Goal: Navigation & Orientation: Find specific page/section

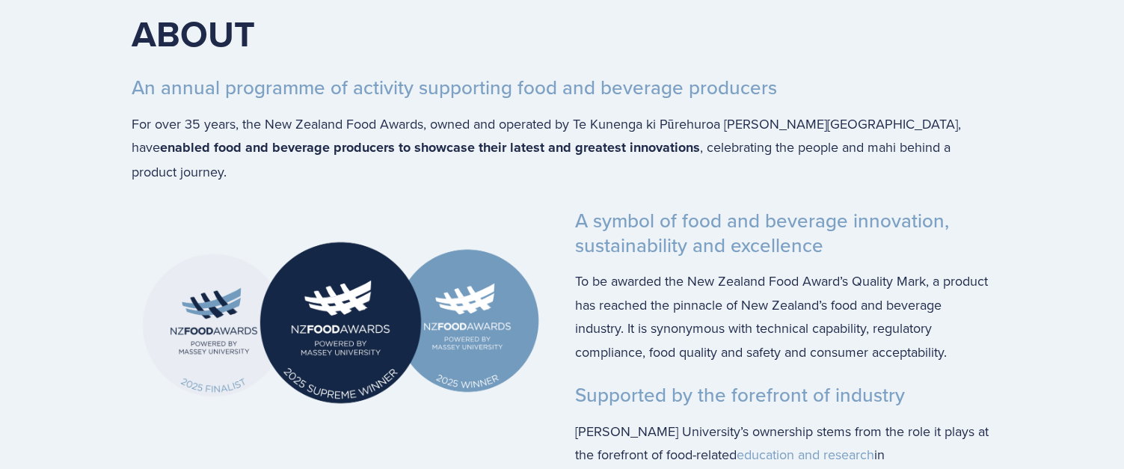
scroll to position [3215, 0]
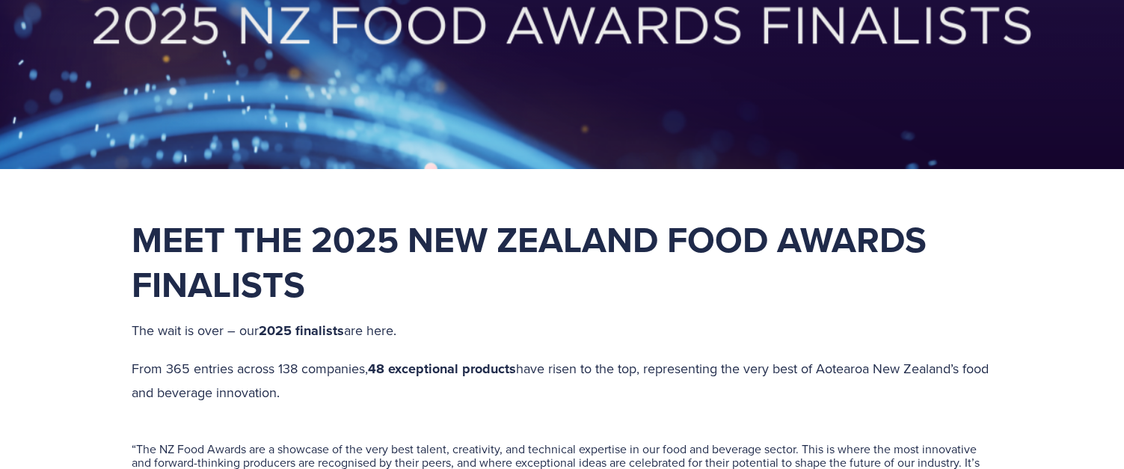
scroll to position [206, 0]
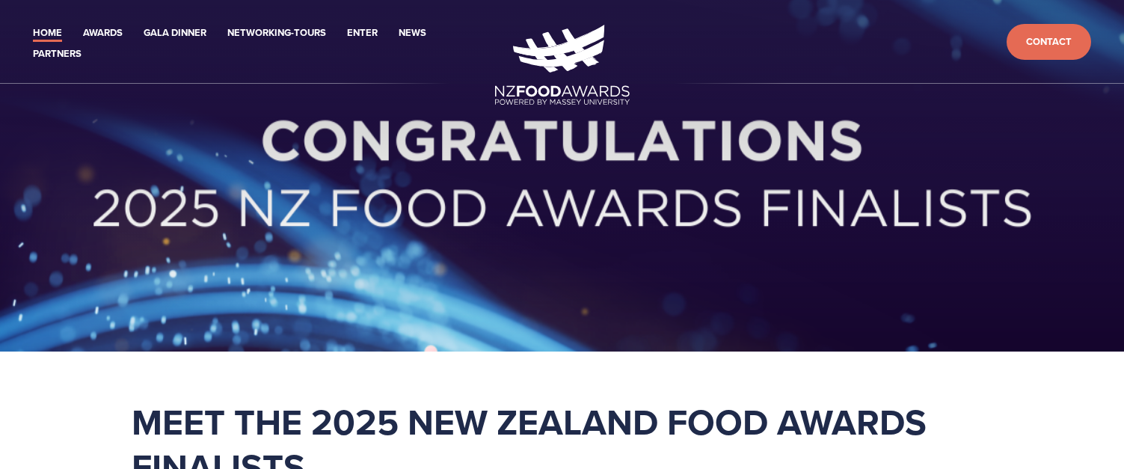
scroll to position [230, 0]
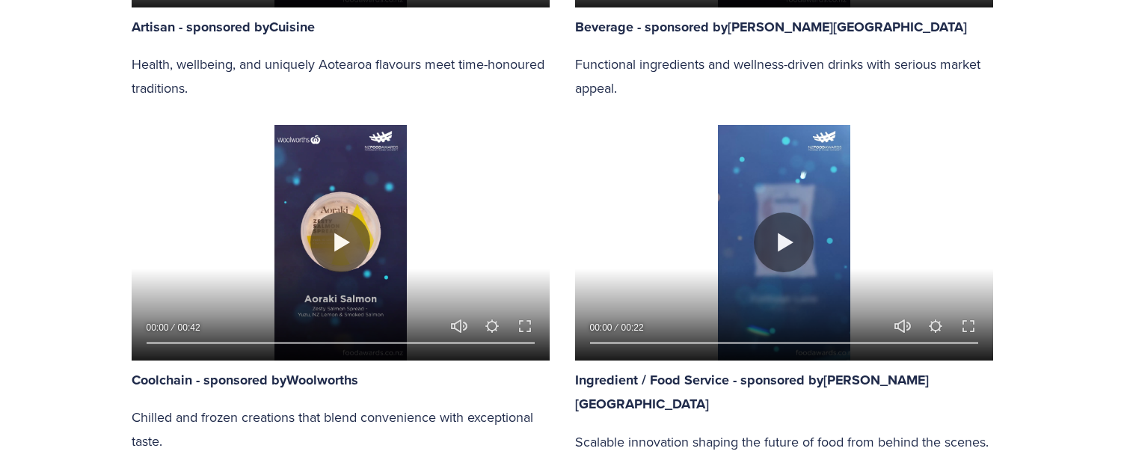
scroll to position [1363, 0]
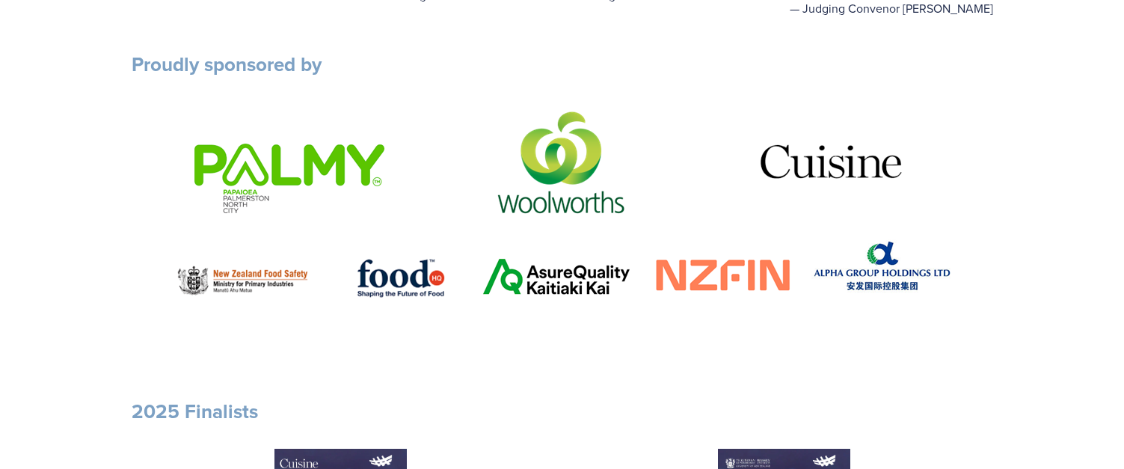
scroll to position [667, 0]
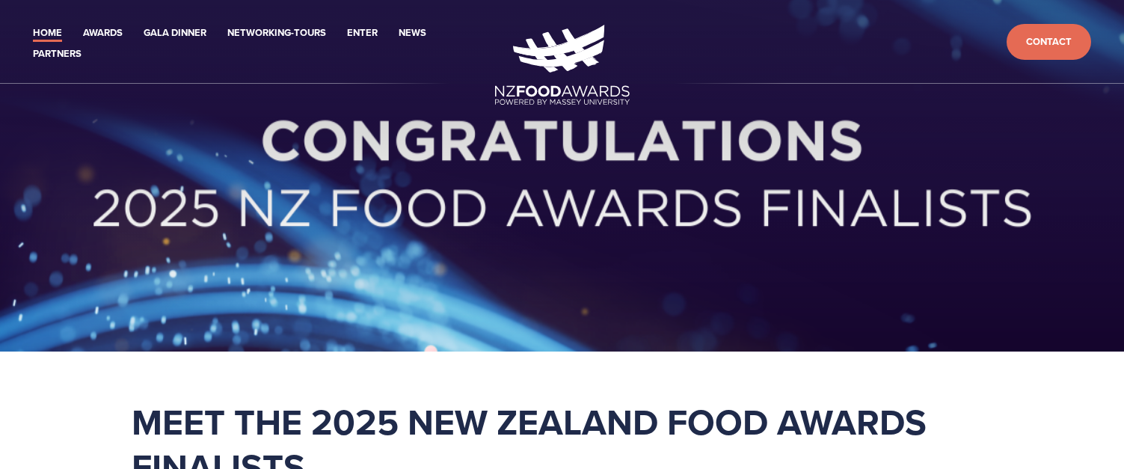
click at [49, 34] on link "Home" at bounding box center [47, 33] width 29 height 17
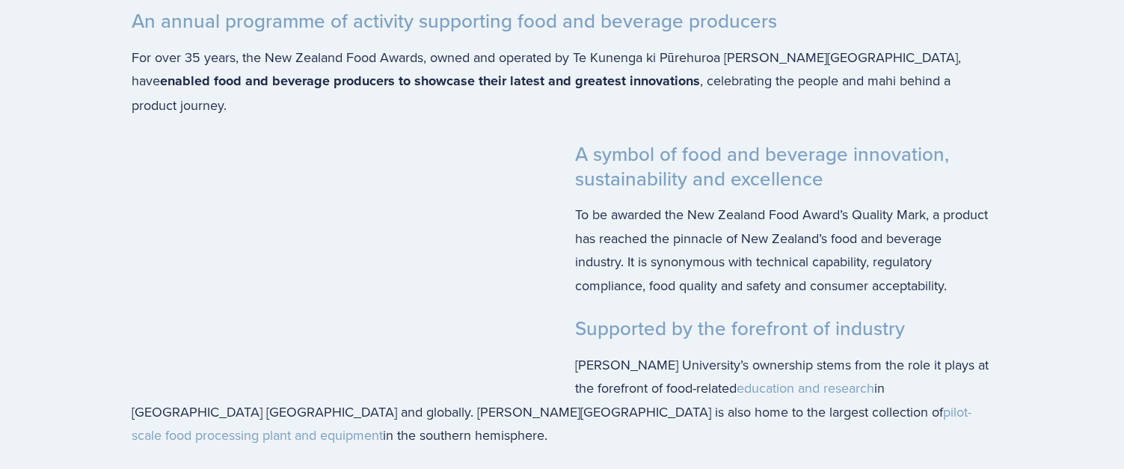
scroll to position [3230, 0]
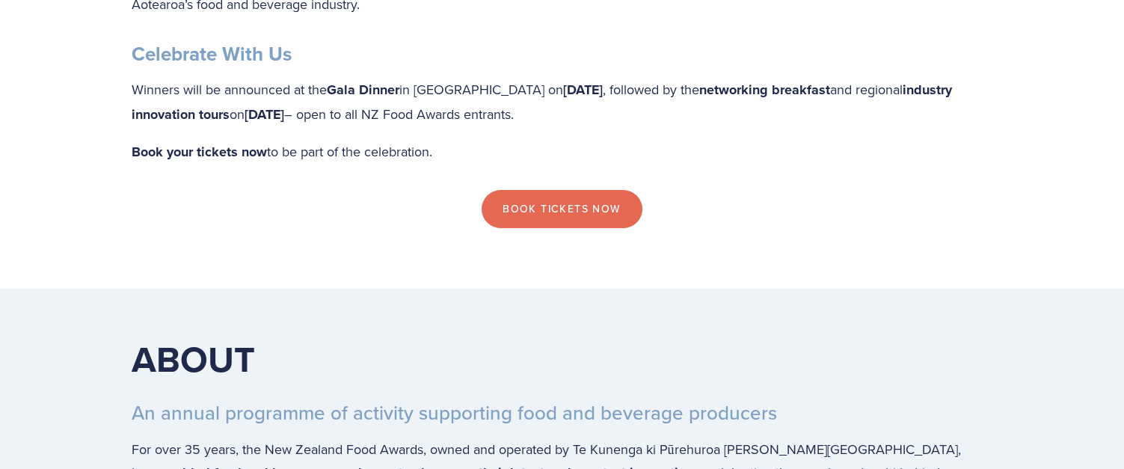
scroll to position [2854, 0]
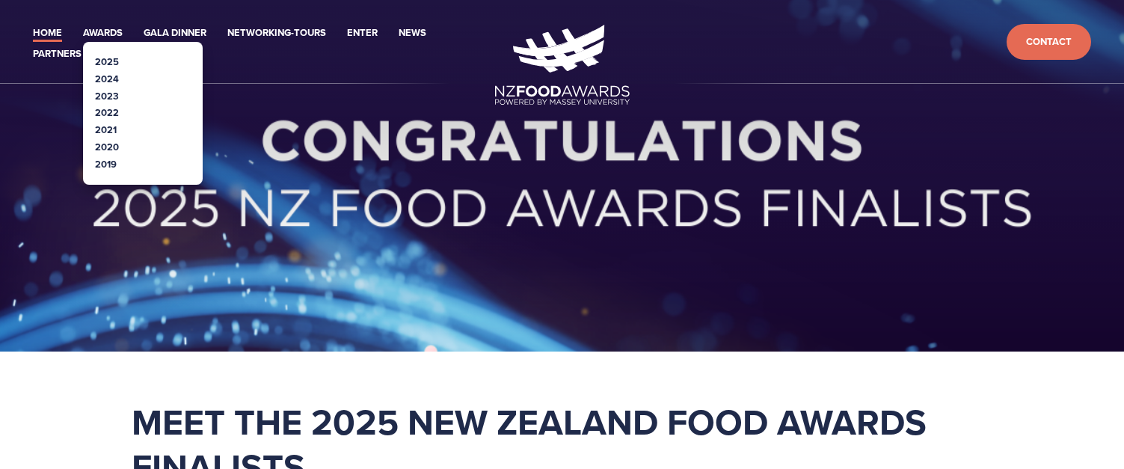
click at [108, 58] on link "2025" at bounding box center [107, 62] width 24 height 14
